Goal: Task Accomplishment & Management: Manage account settings

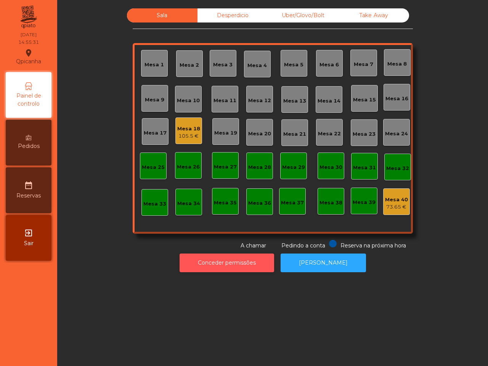
click at [218, 342] on div "Sala Desperdicio Uber/Glovo/Bolt Take Away Mesa 1 Mesa 2 Mesa 3 Mesa 4 Mesa 5 M…" at bounding box center [272, 183] width 430 height 366
click at [184, 125] on div "Mesa 18" at bounding box center [188, 129] width 23 height 8
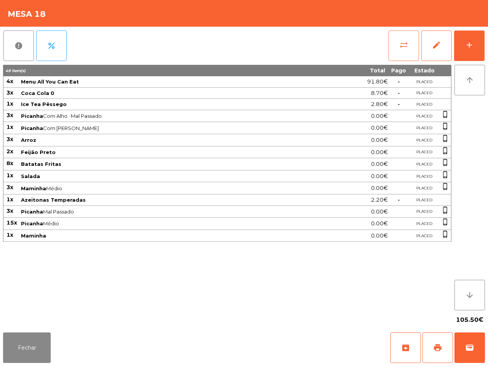
click at [395, 46] on button "sync_alt" at bounding box center [403, 45] width 30 height 30
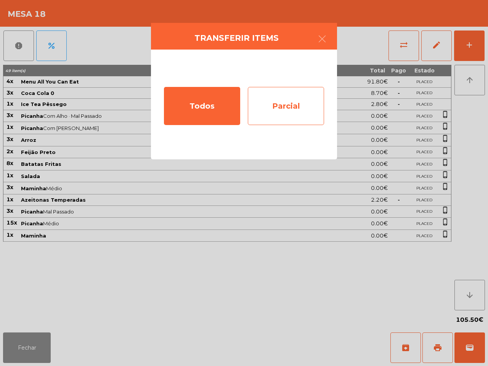
click at [312, 106] on div "Parcial" at bounding box center [286, 106] width 76 height 38
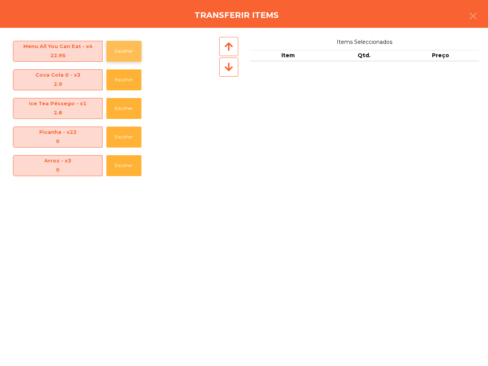
click at [119, 50] on button "Escolher" at bounding box center [123, 51] width 35 height 21
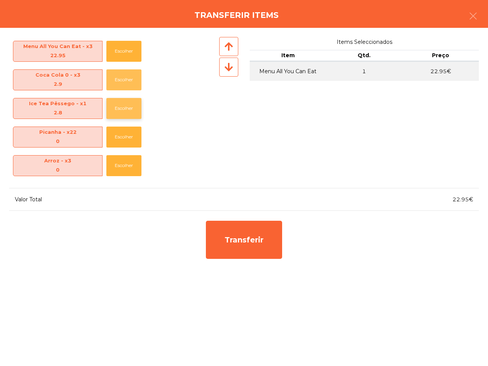
drag, startPoint x: 124, startPoint y: 81, endPoint x: 130, endPoint y: 98, distance: 17.3
click at [125, 81] on button "Escolher" at bounding box center [123, 79] width 35 height 21
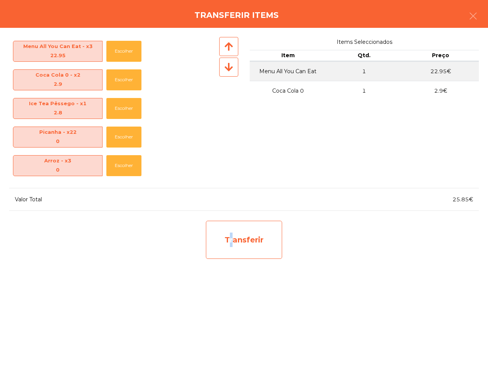
click at [227, 236] on div "Transferir" at bounding box center [244, 240] width 76 height 38
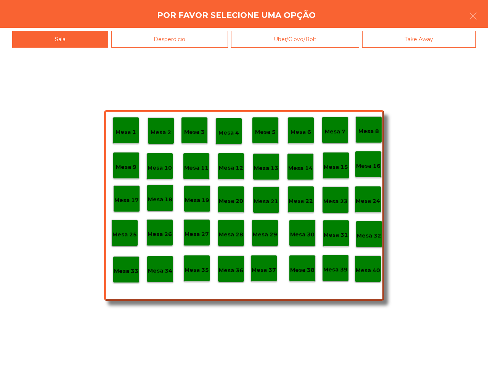
click at [135, 269] on p "Mesa 33" at bounding box center [126, 271] width 24 height 9
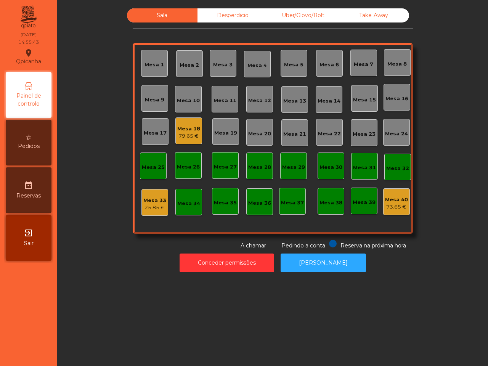
click at [152, 198] on div "Mesa 33" at bounding box center [154, 201] width 23 height 8
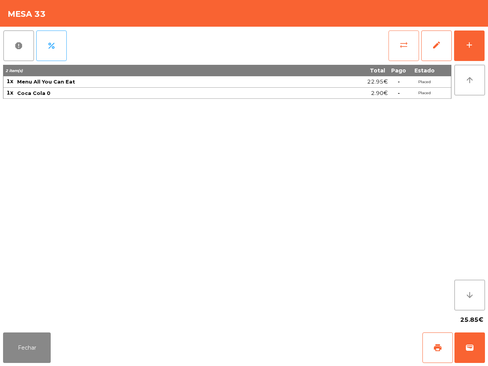
click at [403, 46] on span "sync_alt" at bounding box center [403, 44] width 9 height 9
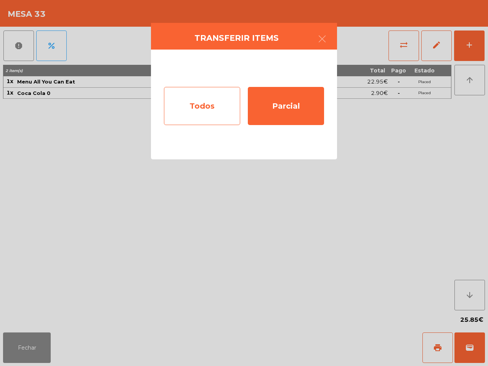
click at [216, 98] on div "Todos" at bounding box center [202, 106] width 76 height 38
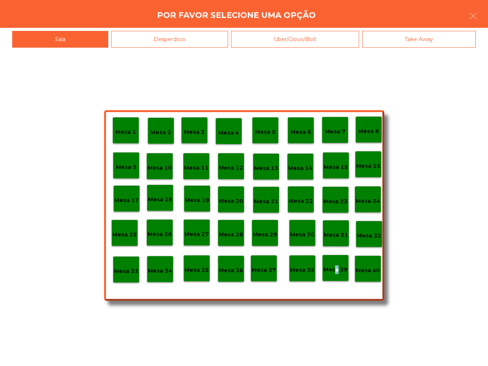
click at [334, 271] on p "Mesa 39" at bounding box center [335, 269] width 24 height 9
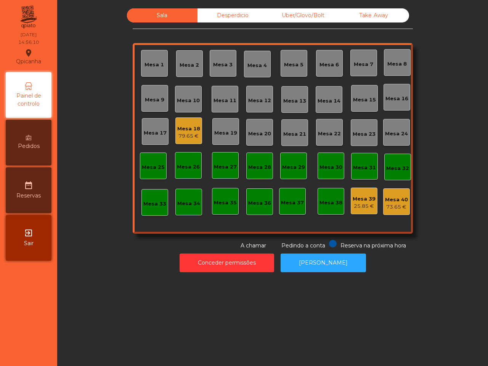
click at [186, 124] on div "Mesa 18 79.65 €" at bounding box center [188, 131] width 23 height 18
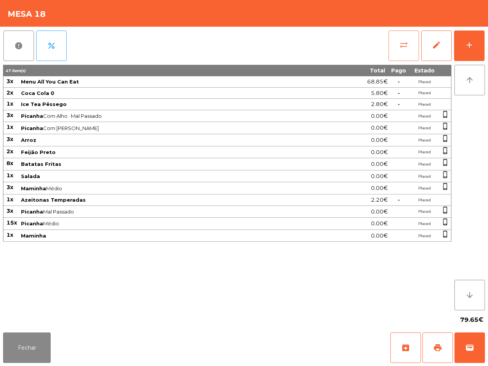
click at [397, 39] on button "sync_alt" at bounding box center [403, 45] width 30 height 30
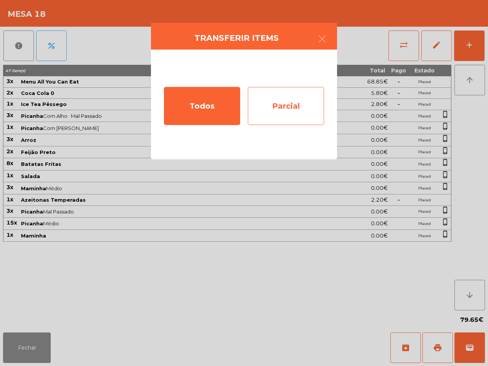
click at [291, 106] on div "Parcial" at bounding box center [286, 106] width 76 height 38
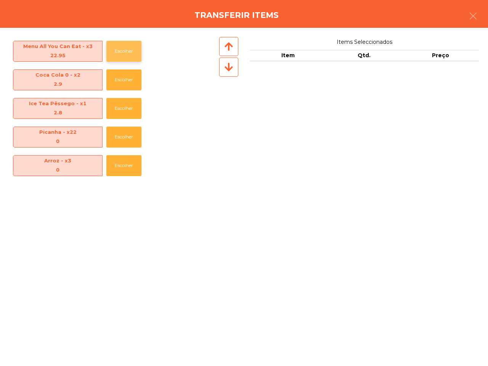
click at [128, 51] on button "Escolher" at bounding box center [123, 51] width 35 height 21
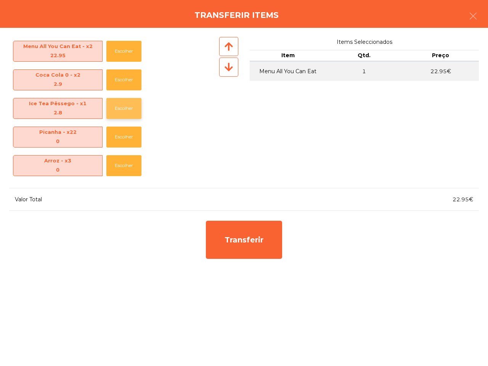
click at [130, 109] on button "Escolher" at bounding box center [123, 108] width 35 height 21
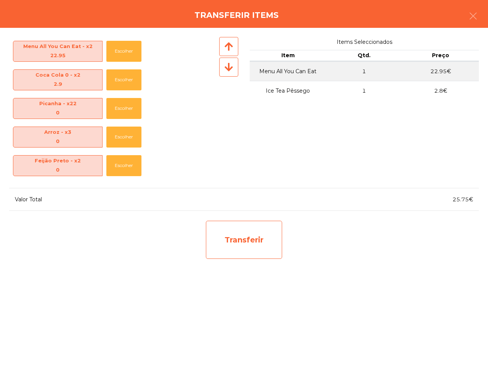
click at [232, 237] on div "Transferir" at bounding box center [244, 240] width 76 height 38
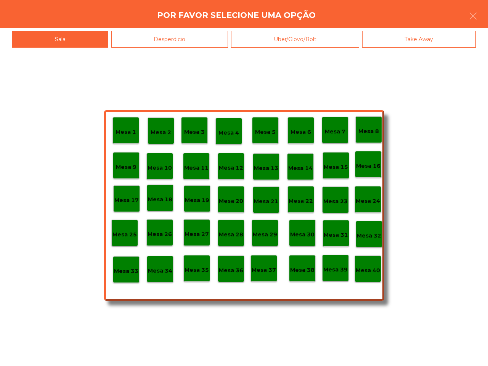
click at [132, 268] on p "Mesa 33" at bounding box center [126, 271] width 24 height 9
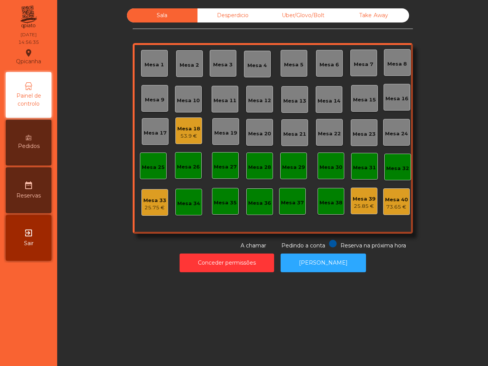
click at [157, 202] on div "Mesa 33" at bounding box center [154, 201] width 23 height 8
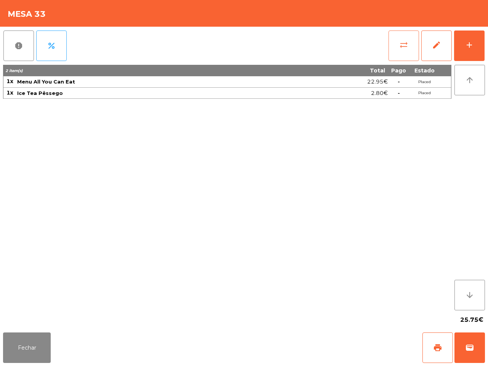
click at [405, 40] on span "sync_alt" at bounding box center [403, 44] width 9 height 9
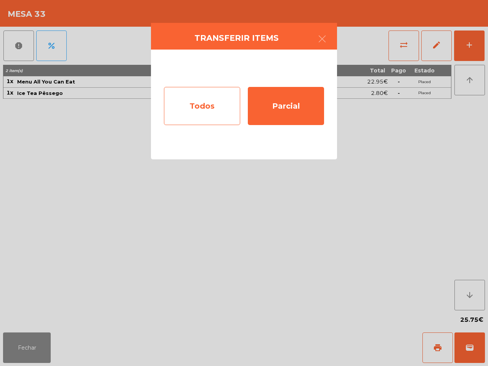
click at [199, 107] on div "Todos" at bounding box center [202, 106] width 76 height 38
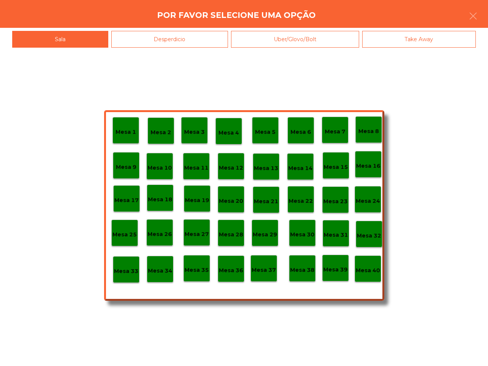
click at [365, 266] on p "Mesa 40" at bounding box center [367, 270] width 24 height 9
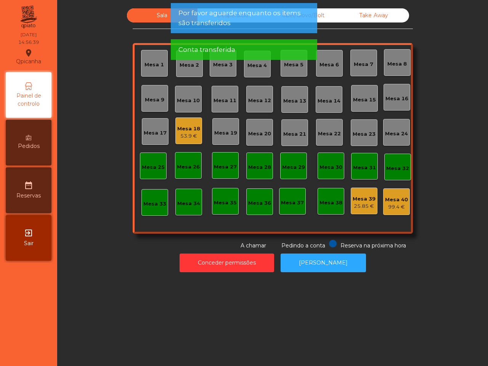
click at [354, 203] on div "25.85 €" at bounding box center [363, 206] width 23 height 8
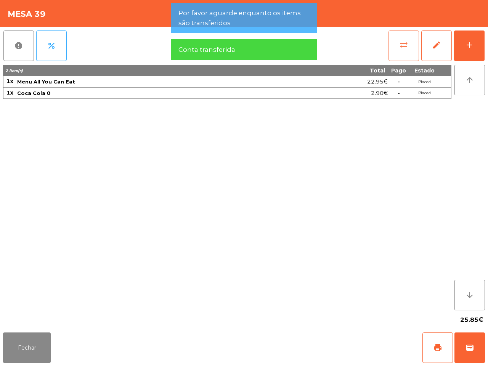
click at [398, 44] on button "sync_alt" at bounding box center [403, 45] width 30 height 30
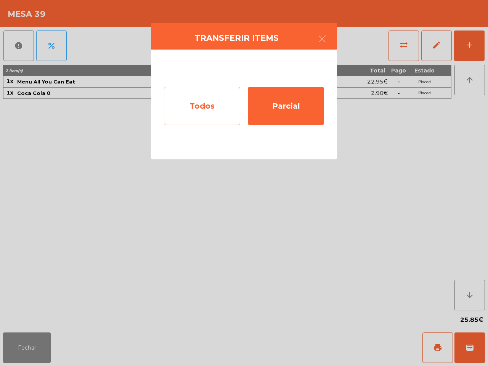
click at [227, 107] on div "Todos" at bounding box center [202, 106] width 76 height 38
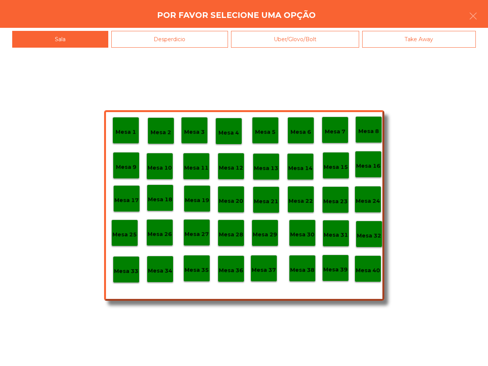
click at [369, 267] on p "Mesa 40" at bounding box center [367, 270] width 24 height 9
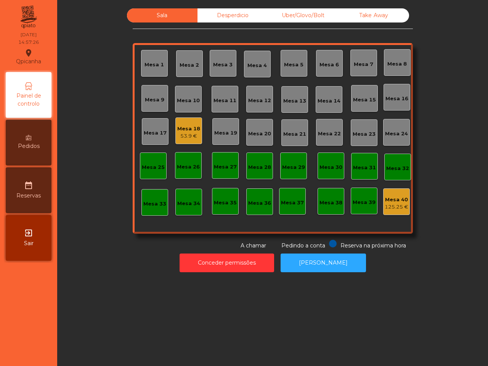
click at [187, 133] on div "53.9 €" at bounding box center [188, 136] width 23 height 8
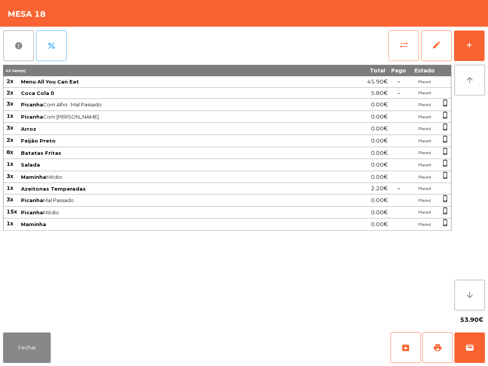
click at [399, 45] on button "sync_alt" at bounding box center [403, 45] width 30 height 30
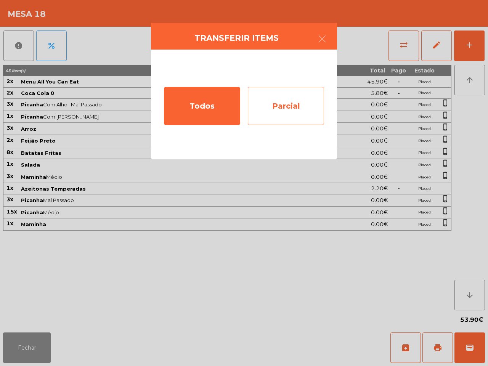
click at [278, 104] on div "Parcial" at bounding box center [286, 106] width 76 height 38
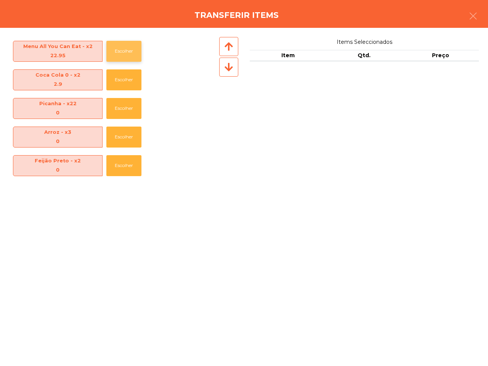
click at [126, 53] on button "Escolher" at bounding box center [123, 51] width 35 height 21
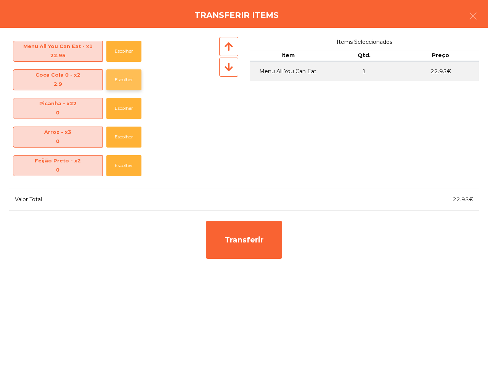
click at [120, 78] on button "Escolher" at bounding box center [123, 79] width 35 height 21
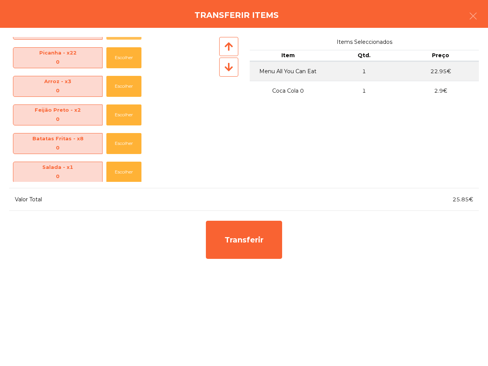
scroll to position [112, 0]
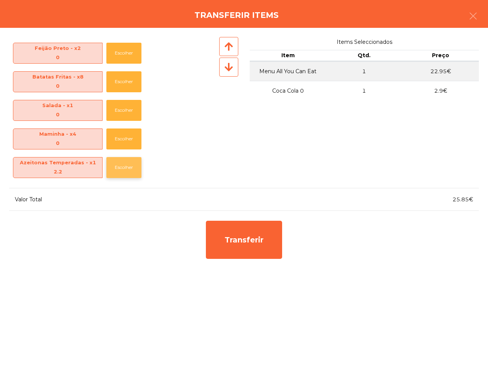
click at [122, 176] on button "Escolher" at bounding box center [123, 167] width 35 height 21
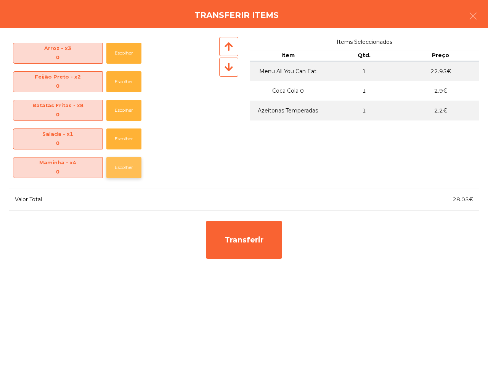
scroll to position [84, 0]
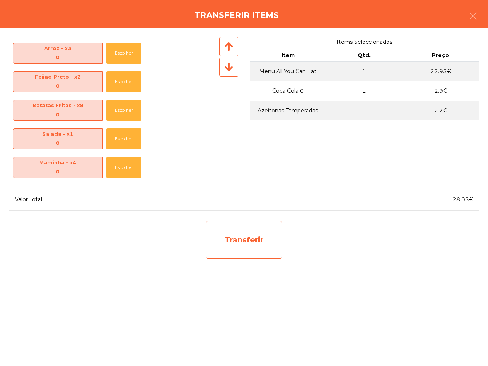
click at [237, 244] on div "Transferir" at bounding box center [244, 240] width 76 height 38
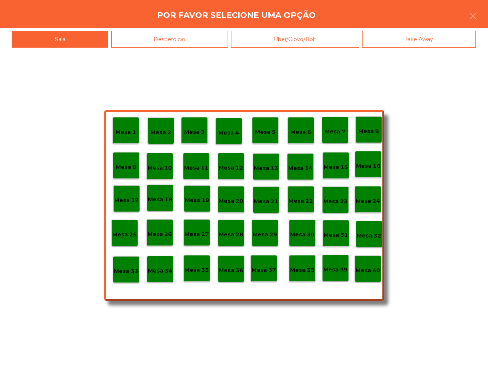
click at [128, 269] on p "Mesa 33" at bounding box center [126, 271] width 24 height 9
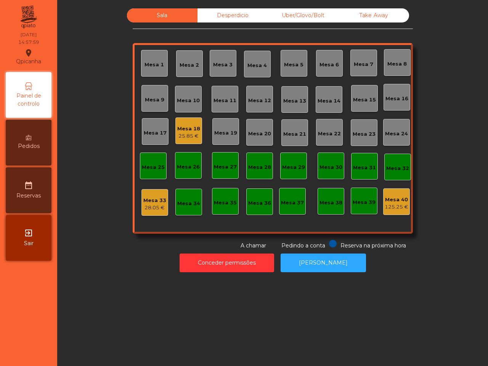
click at [157, 201] on div "Mesa 33" at bounding box center [154, 201] width 23 height 8
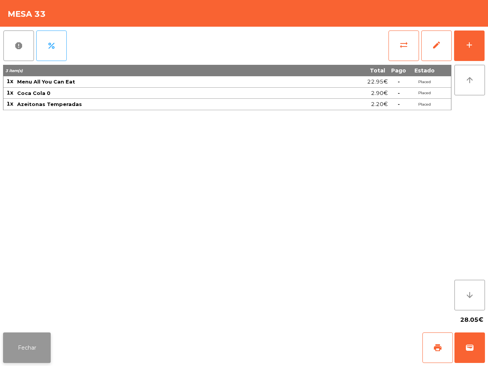
click at [36, 353] on button "Fechar" at bounding box center [27, 347] width 48 height 30
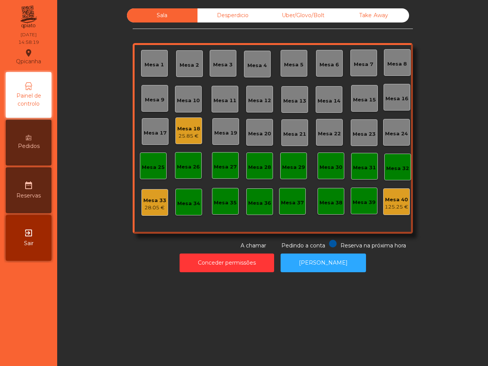
click at [192, 126] on div "Mesa 18" at bounding box center [188, 129] width 23 height 8
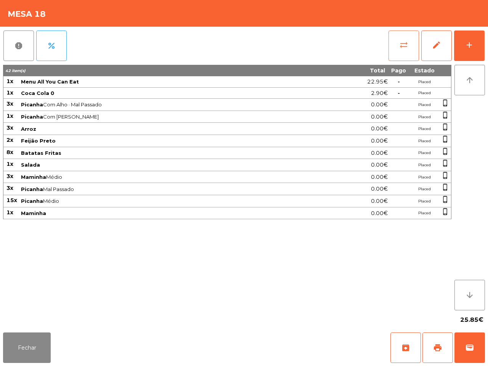
click at [395, 40] on button "sync_alt" at bounding box center [403, 45] width 30 height 30
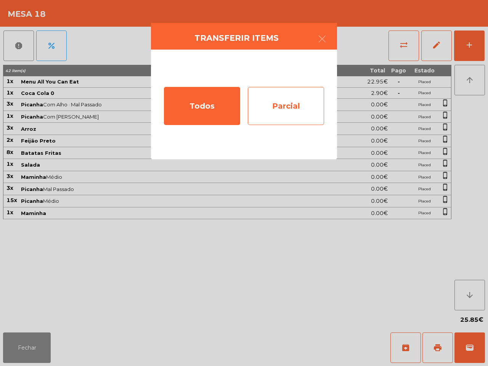
click at [275, 103] on div "Parcial" at bounding box center [286, 106] width 76 height 38
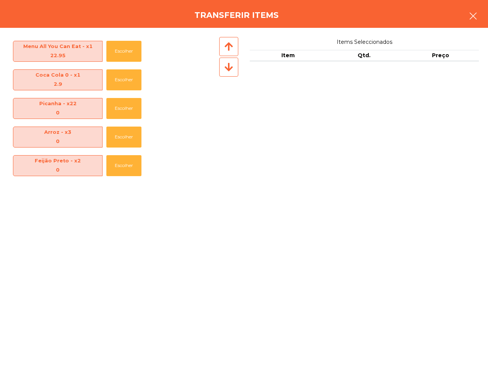
click at [473, 14] on icon "button" at bounding box center [472, 15] width 9 height 9
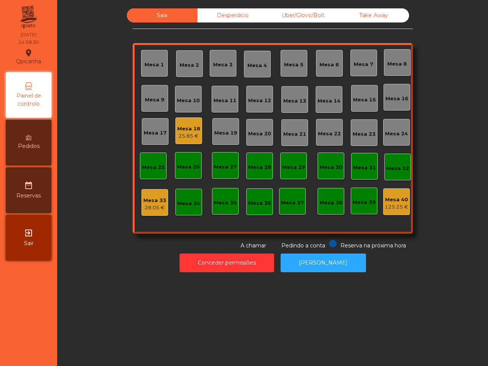
click at [188, 134] on div "25.85 €" at bounding box center [188, 136] width 23 height 8
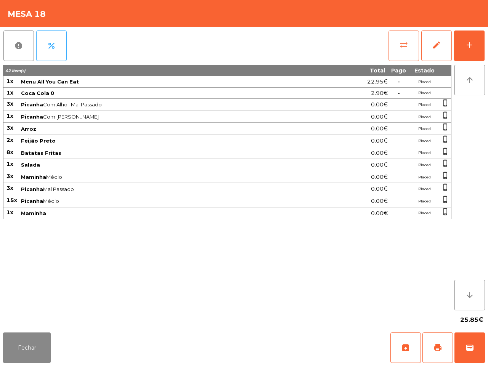
click at [408, 38] on button "sync_alt" at bounding box center [403, 45] width 30 height 30
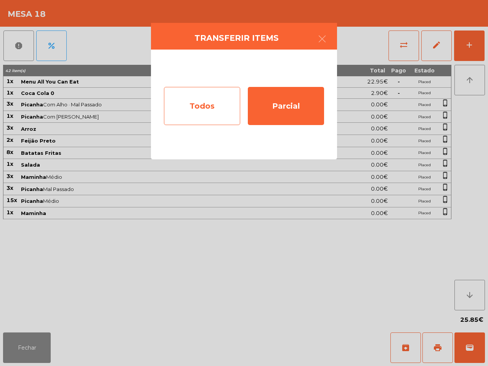
click at [218, 108] on div "Todos" at bounding box center [202, 106] width 76 height 38
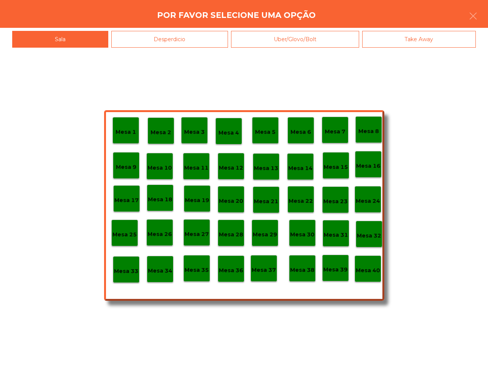
click at [128, 267] on p "Mesa 33" at bounding box center [126, 271] width 24 height 9
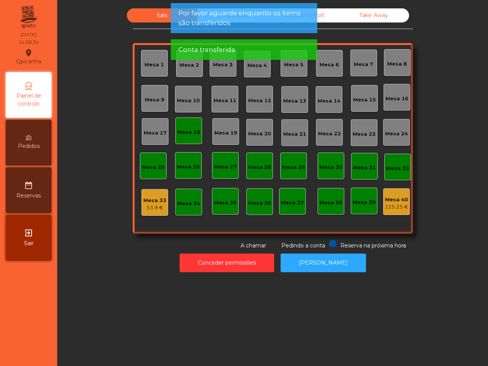
click at [384, 198] on div "Mesa 40" at bounding box center [396, 200] width 24 height 8
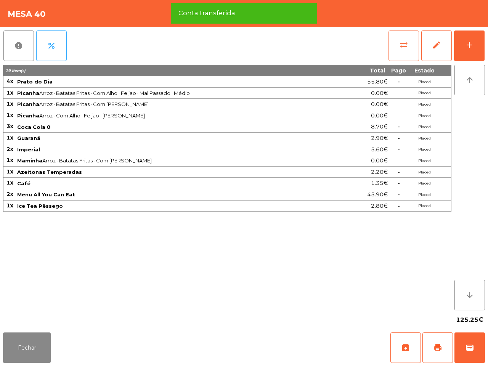
click at [397, 41] on button "sync_alt" at bounding box center [403, 45] width 30 height 30
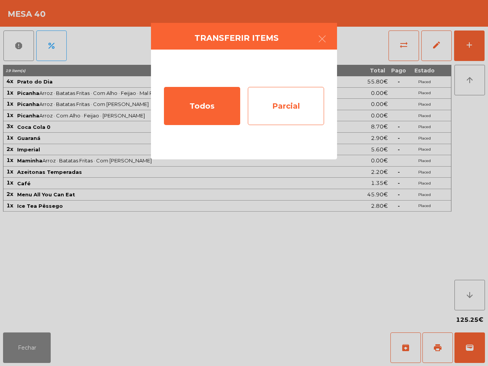
click at [277, 104] on div "Parcial" at bounding box center [286, 106] width 76 height 38
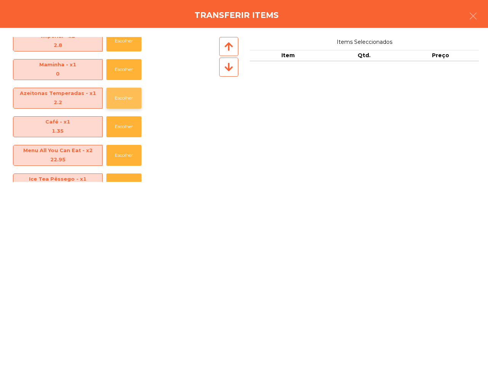
scroll to position [141, 0]
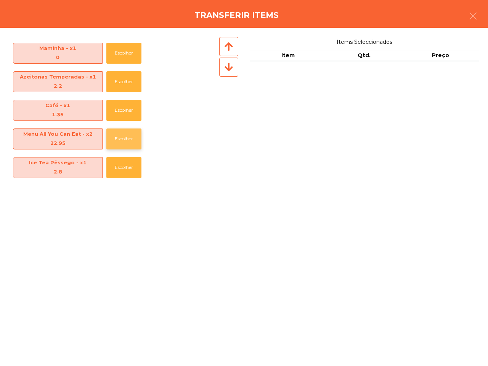
click at [126, 137] on button "Escolher" at bounding box center [123, 138] width 35 height 21
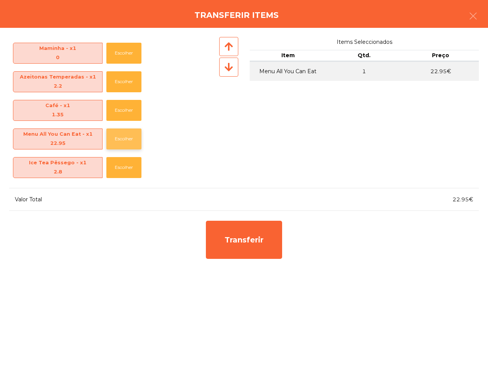
click at [126, 137] on button "Escolher" at bounding box center [123, 138] width 35 height 21
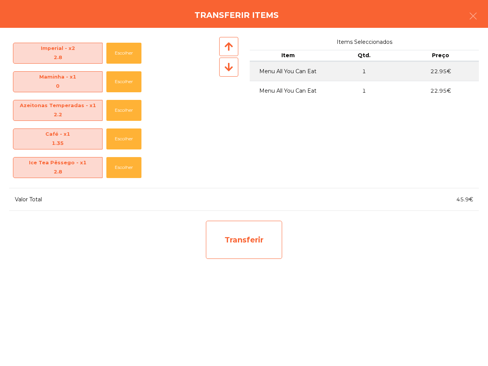
click at [250, 239] on div "Transferir" at bounding box center [244, 240] width 76 height 38
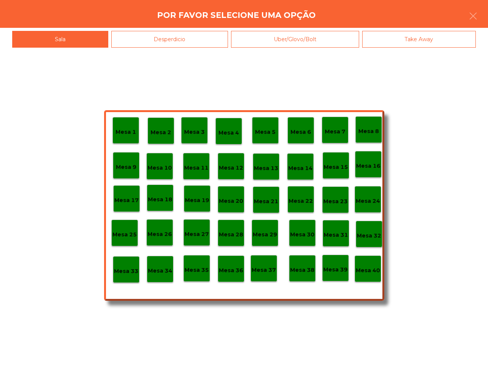
click at [123, 269] on p "Mesa 33" at bounding box center [126, 271] width 24 height 9
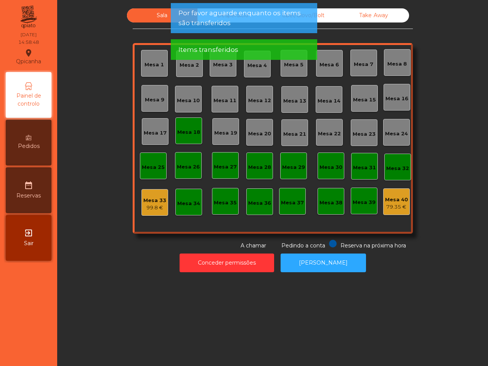
click at [151, 202] on div "Mesa 33" at bounding box center [154, 201] width 23 height 8
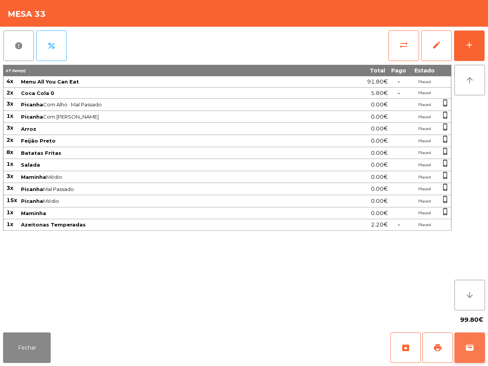
click at [469, 351] on span "wallet" at bounding box center [469, 347] width 9 height 9
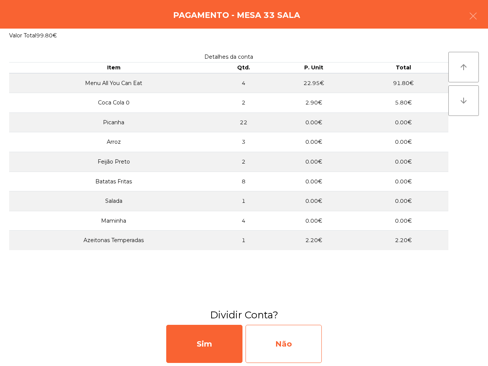
click at [275, 350] on div "Não" at bounding box center [283, 344] width 76 height 38
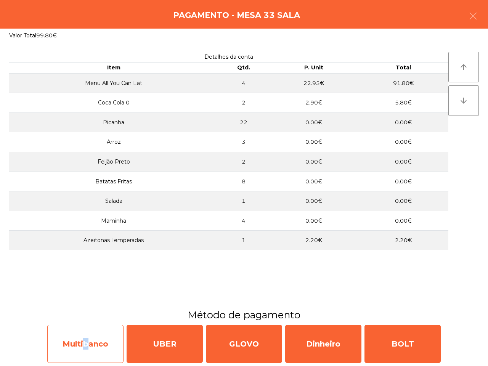
click at [83, 349] on div "Multibanco" at bounding box center [85, 344] width 76 height 38
select select "**"
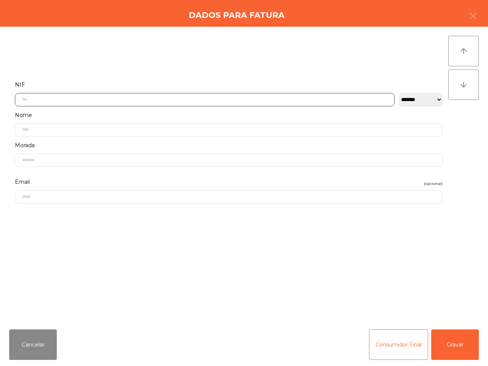
click at [104, 101] on input "text" at bounding box center [204, 99] width 379 height 13
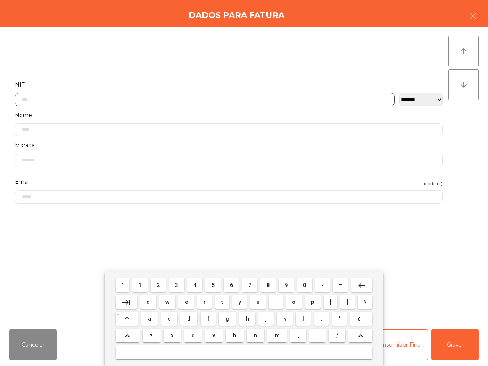
scroll to position [43, 0]
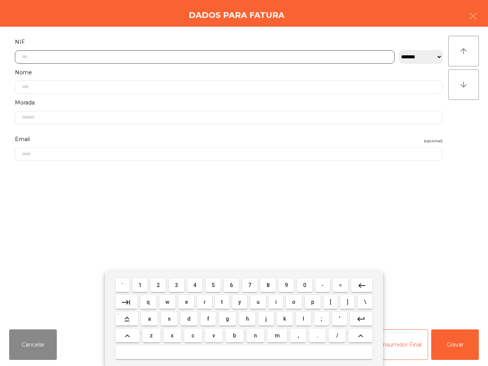
drag, startPoint x: 213, startPoint y: 284, endPoint x: 197, endPoint y: 284, distance: 16.0
click at [213, 284] on span "5" at bounding box center [212, 285] width 3 height 6
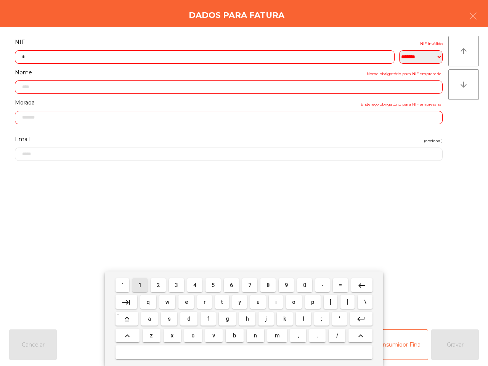
click at [137, 286] on button "1" at bounding box center [139, 285] width 15 height 14
click at [175, 285] on button "3" at bounding box center [176, 285] width 15 height 14
drag, startPoint x: 299, startPoint y: 282, endPoint x: 285, endPoint y: 282, distance: 14.5
click at [300, 282] on button "0" at bounding box center [304, 285] width 15 height 14
click at [269, 285] on span "8" at bounding box center [267, 285] width 3 height 6
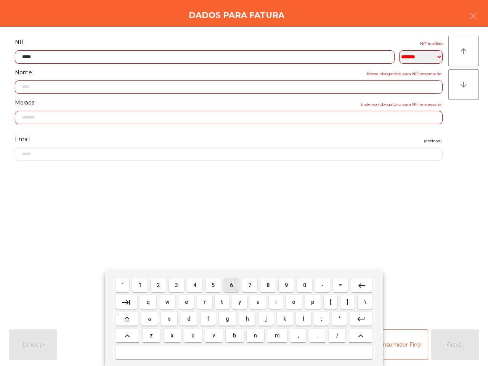
drag, startPoint x: 230, startPoint y: 286, endPoint x: 214, endPoint y: 286, distance: 15.2
click at [230, 286] on span "6" at bounding box center [231, 285] width 3 height 6
click at [174, 285] on button "3" at bounding box center [176, 285] width 15 height 14
drag, startPoint x: 268, startPoint y: 285, endPoint x: 240, endPoint y: 287, distance: 27.5
click at [269, 285] on span "8" at bounding box center [267, 285] width 3 height 6
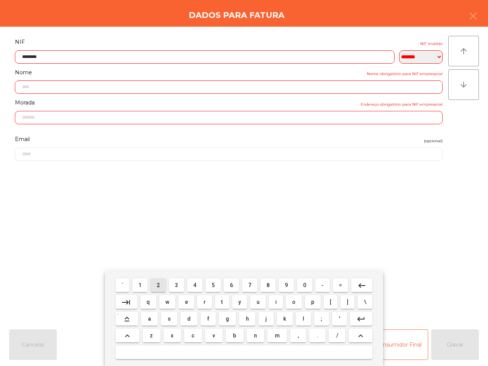
click at [157, 282] on span "2" at bounding box center [158, 285] width 3 height 6
type input "*********"
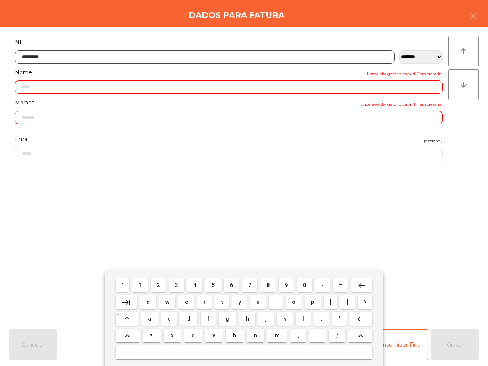
type input "**********"
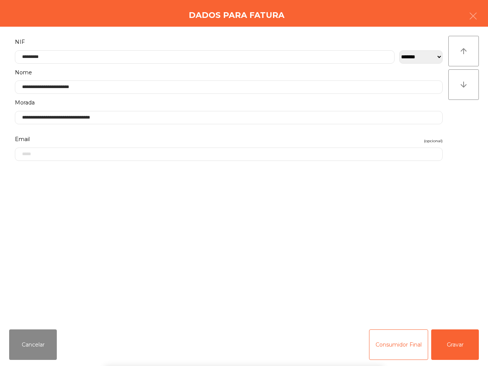
click at [458, 340] on div "` 1 2 3 4 5 6 7 8 9 0 - = keyboard_backspace keyboard_tab q w e r t y u i o p […" at bounding box center [244, 318] width 488 height 94
drag, startPoint x: 456, startPoint y: 342, endPoint x: 397, endPoint y: 353, distance: 60.1
click at [456, 342] on button "Gravar" at bounding box center [455, 344] width 48 height 30
click at [211, 347] on div "SIM" at bounding box center [204, 341] width 76 height 38
